Goal: Task Accomplishment & Management: Use online tool/utility

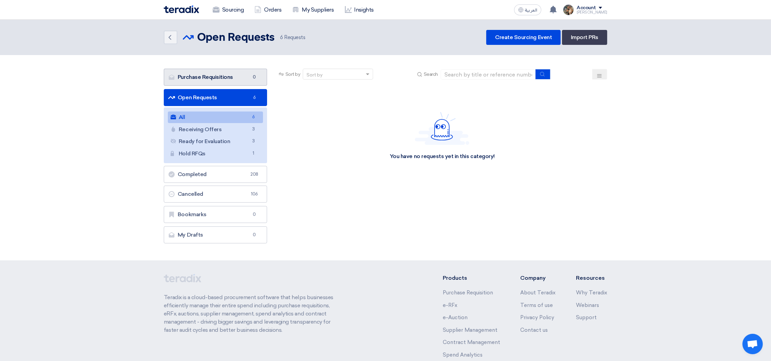
click at [224, 79] on link "Purchase Requisitions Purchase Requisitions 0" at bounding box center [215, 77] width 103 height 17
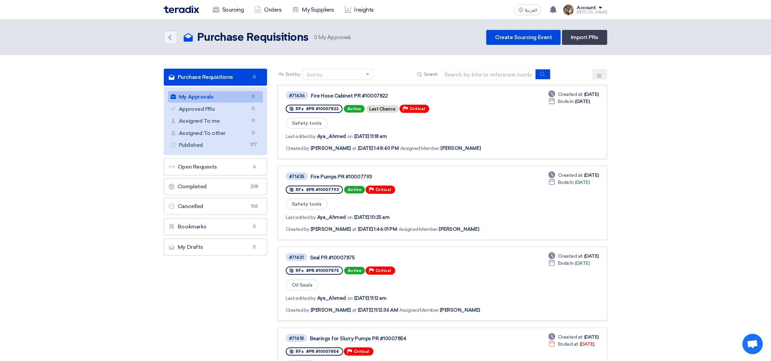
click at [114, 78] on section "Purchase Requisitions Purchase Requisitions 0 My Approvals My Approvals 0 Appro…" at bounding box center [385, 319] width 771 height 529
click at [166, 34] on icon "Back" at bounding box center [170, 37] width 8 height 8
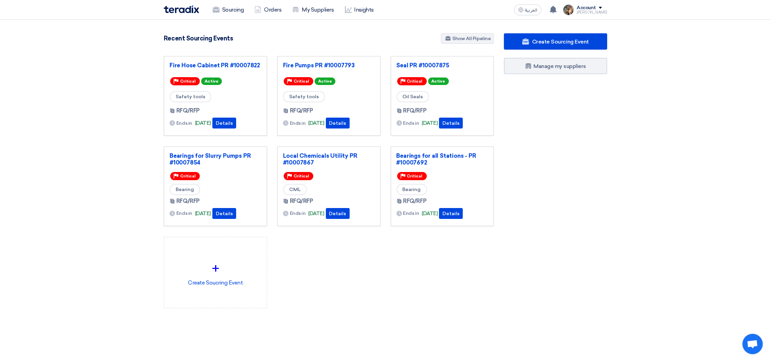
click at [486, 297] on div "Fire Hose Cabinet PR #10007822 Priority Critical Active Safety tools RFQ/RFP En…" at bounding box center [329, 187] width 340 height 263
click at [578, 234] on div "Create Sourcing Event Manage my suppliers" at bounding box center [555, 184] width 113 height 302
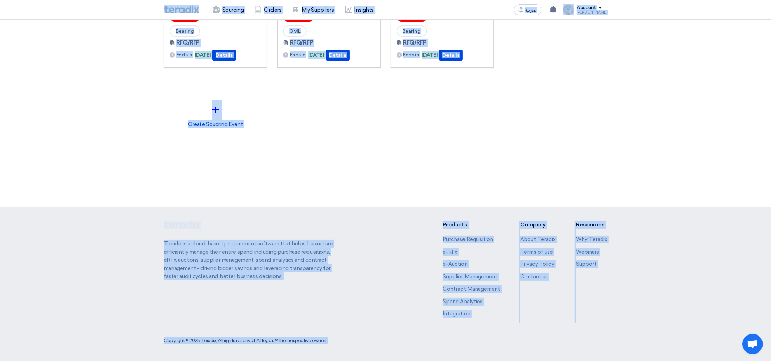
drag, startPoint x: 150, startPoint y: 9, endPoint x: 704, endPoint y: 256, distance: 606.9
click at [748, 360] on html "Sourcing Orders My Suppliers Insights العربية ع You have a new offer for 'Seal …" at bounding box center [385, 101] width 771 height 519
click at [604, 147] on div "Create Sourcing Event Manage my suppliers" at bounding box center [555, 26] width 113 height 302
drag, startPoint x: 134, startPoint y: 8, endPoint x: 631, endPoint y: 387, distance: 624.7
click at [631, 360] on html "Sourcing Orders My Suppliers Insights العربية ع You have a new offer for 'Seal …" at bounding box center [385, 101] width 771 height 519
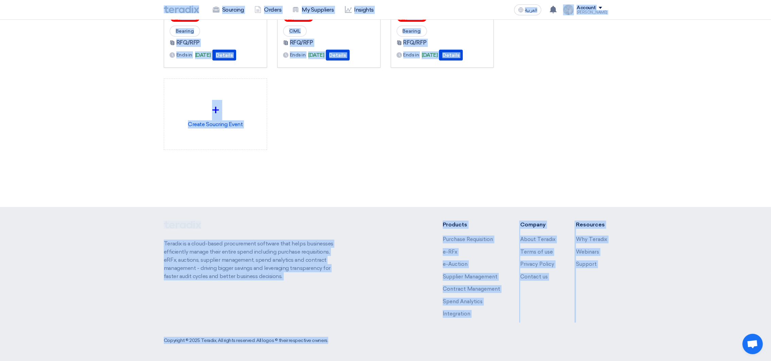
click at [449, 174] on div "3058 RFx remaining 9 Auctions remaining Create Sourcing Event" at bounding box center [385, 26] width 453 height 302
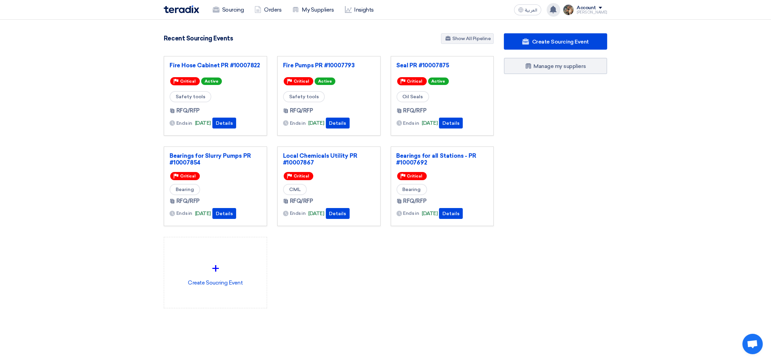
click at [556, 10] on use at bounding box center [553, 9] width 7 height 7
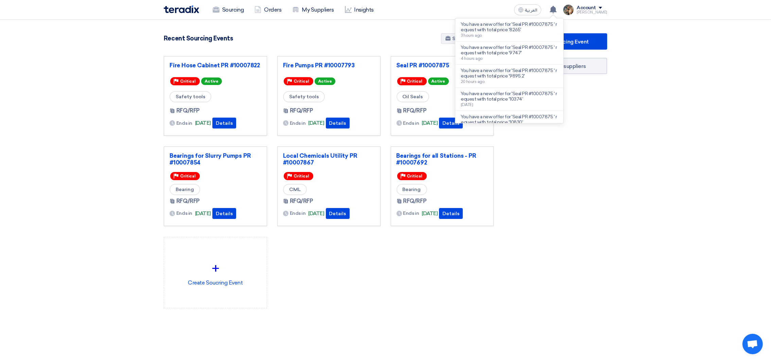
click at [392, 34] on div "Recent Sourcing Events Show All Pipeline" at bounding box center [329, 39] width 330 height 12
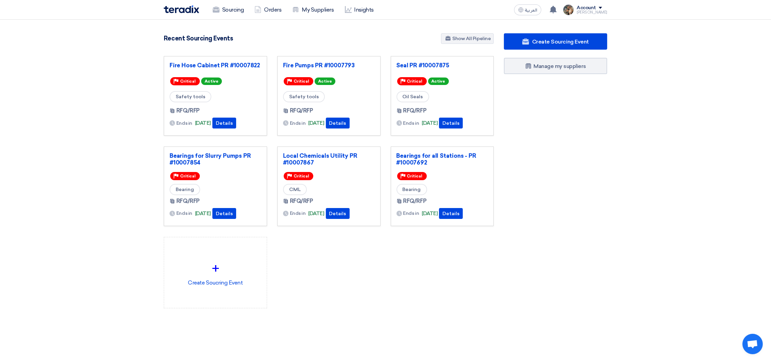
click at [361, 46] on div "3058 RFx remaining 9 Auctions remaining Create Sourcing Event" at bounding box center [329, 181] width 340 height 297
drag, startPoint x: 156, startPoint y: 7, endPoint x: 561, endPoint y: 323, distance: 513.6
click at [561, 323] on app-shell "Sourcing Orders My Suppliers Insights العربية ع You have a new offer for 'Seal …" at bounding box center [385, 269] width 771 height 499
click at [599, 249] on div "Create Sourcing Event Manage my suppliers" at bounding box center [555, 184] width 113 height 302
